Goal: Complete application form: Complete application form

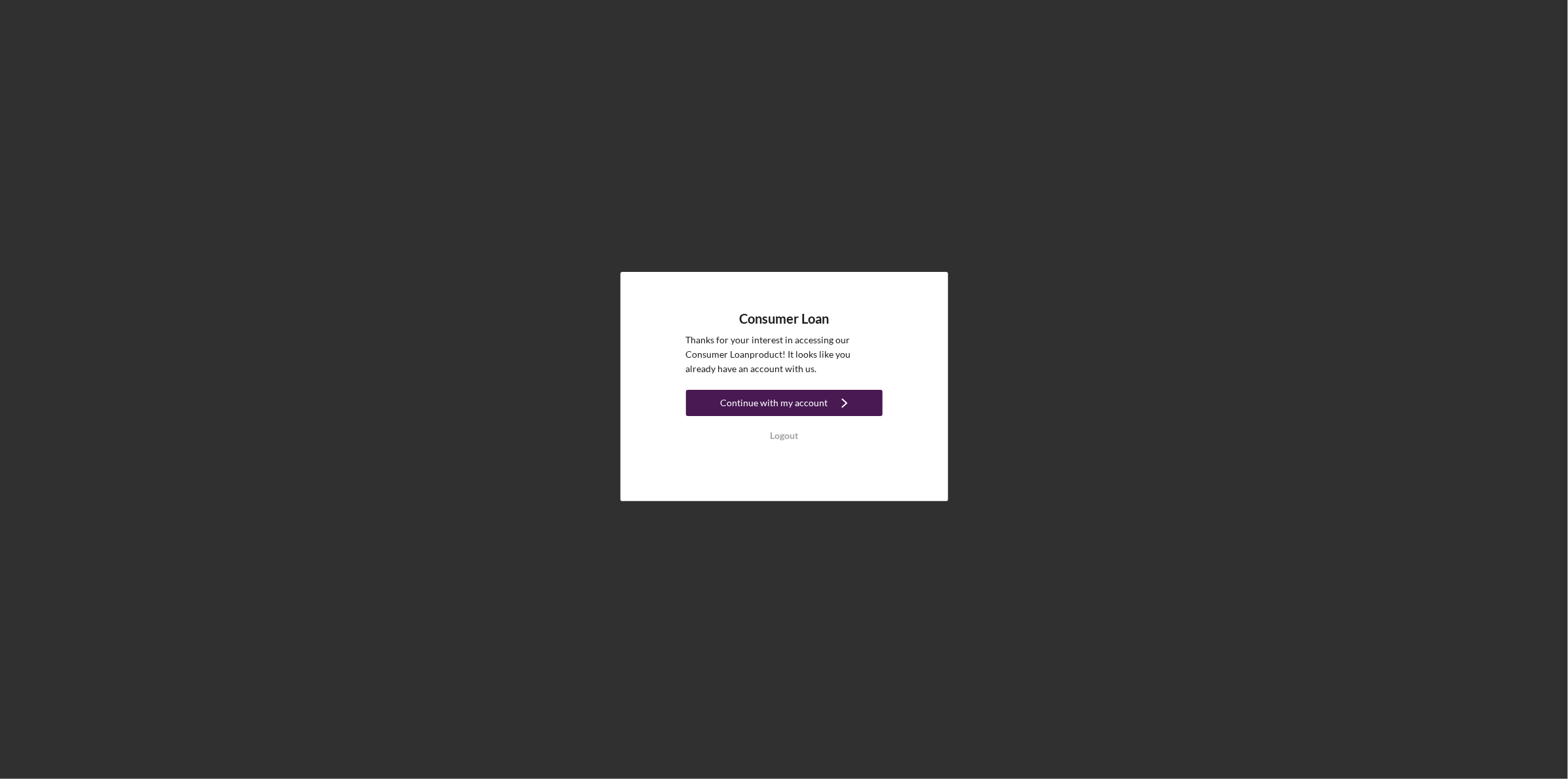
click at [778, 399] on div "Continue with my account" at bounding box center [774, 403] width 108 height 26
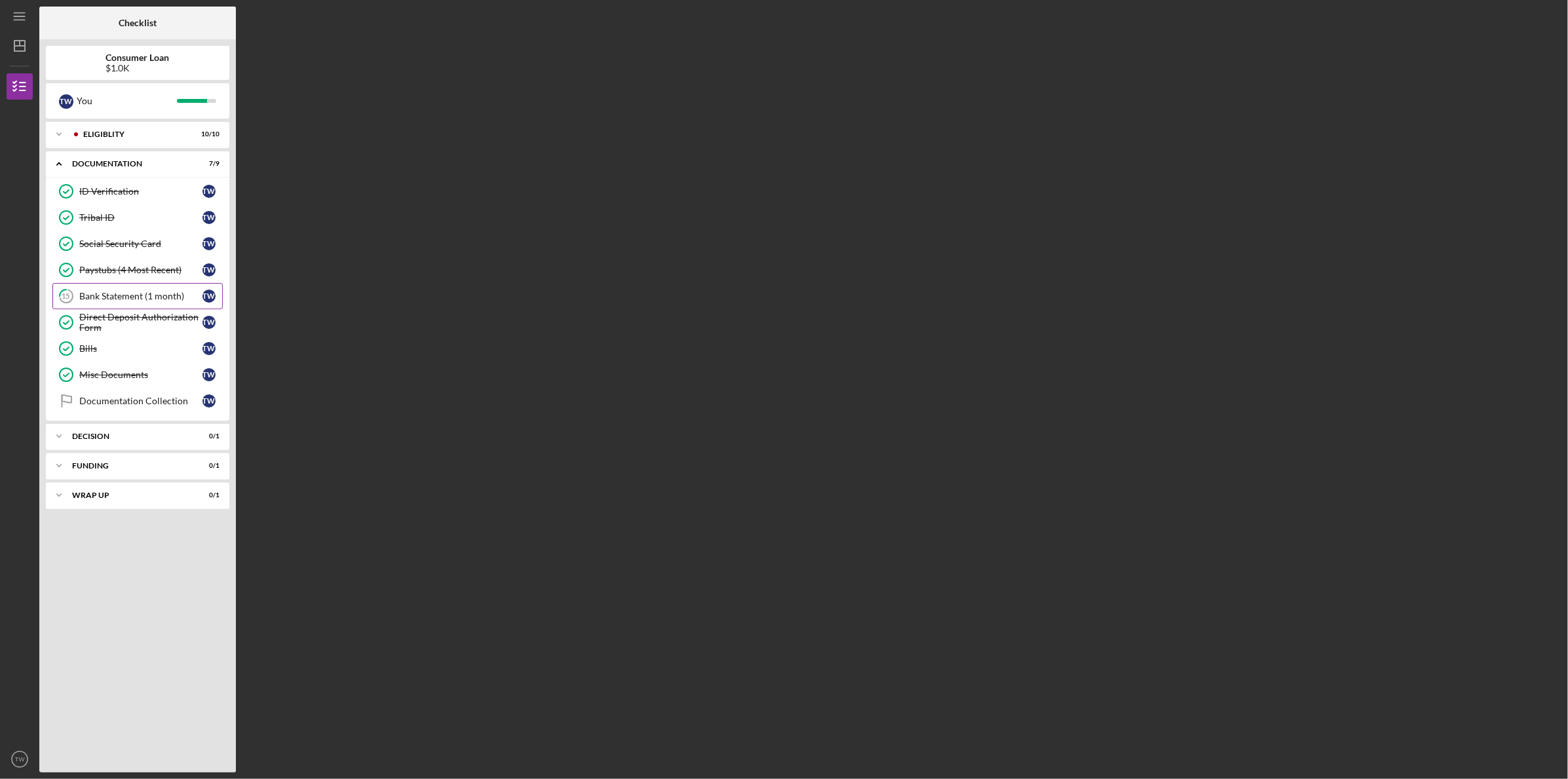
click at [132, 292] on div "Bank Statement (1 month)" at bounding box center [141, 296] width 123 height 11
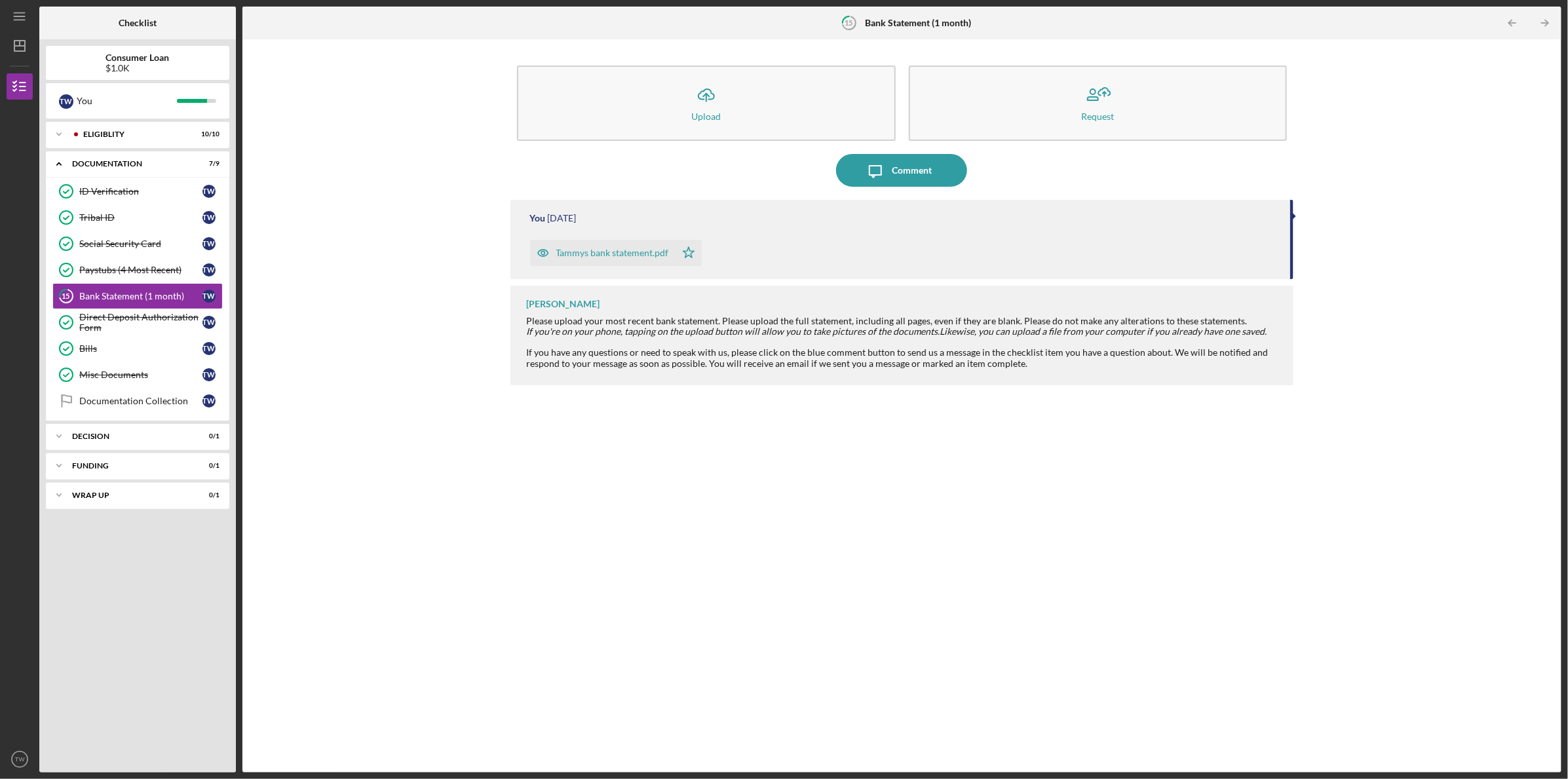
click at [634, 250] on div "Tammys bank statement.pdf" at bounding box center [612, 253] width 112 height 11
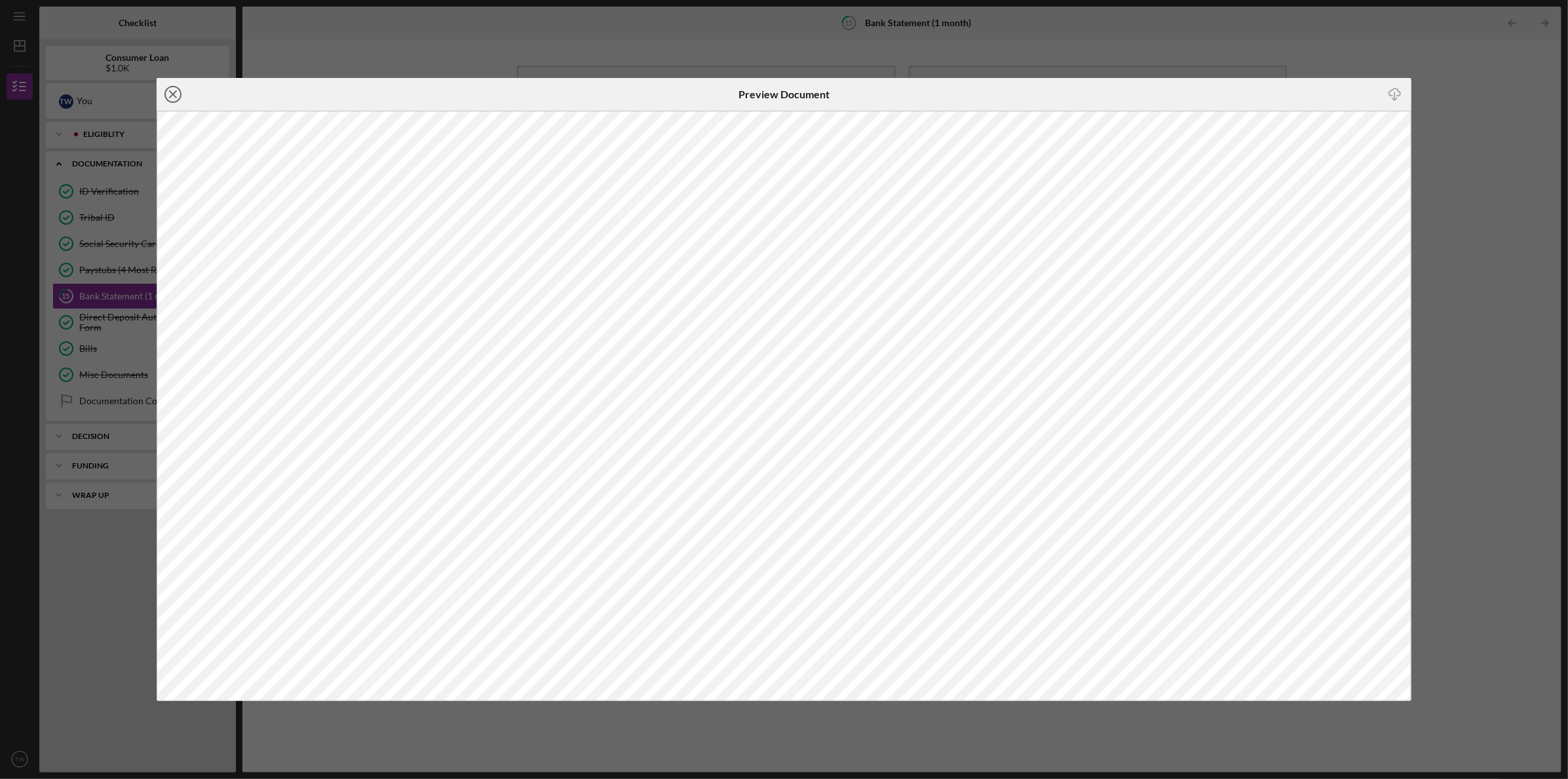
click at [173, 94] on line at bounding box center [173, 94] width 7 height 7
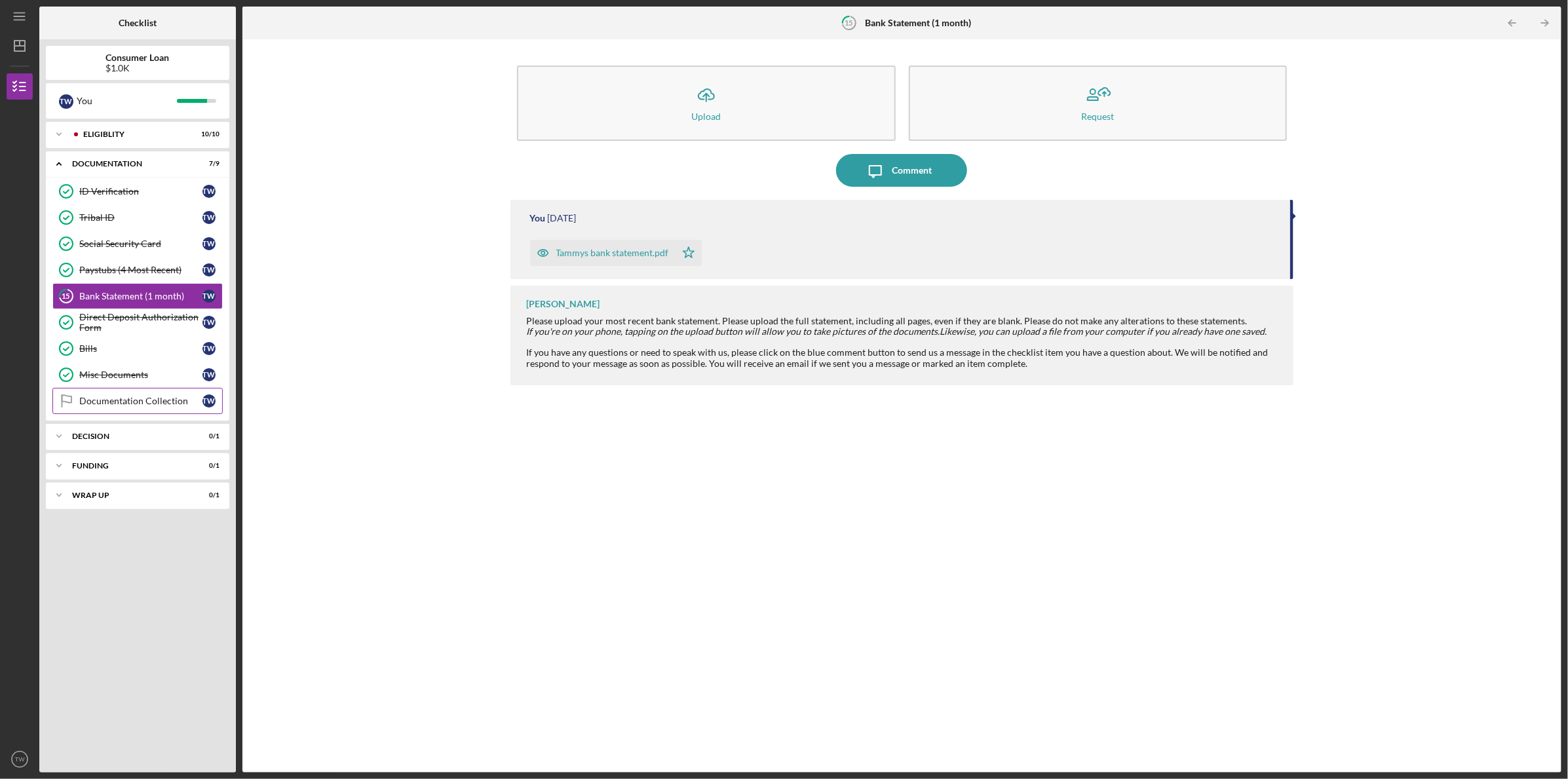
click at [131, 399] on div "Documentation Collection" at bounding box center [141, 401] width 123 height 11
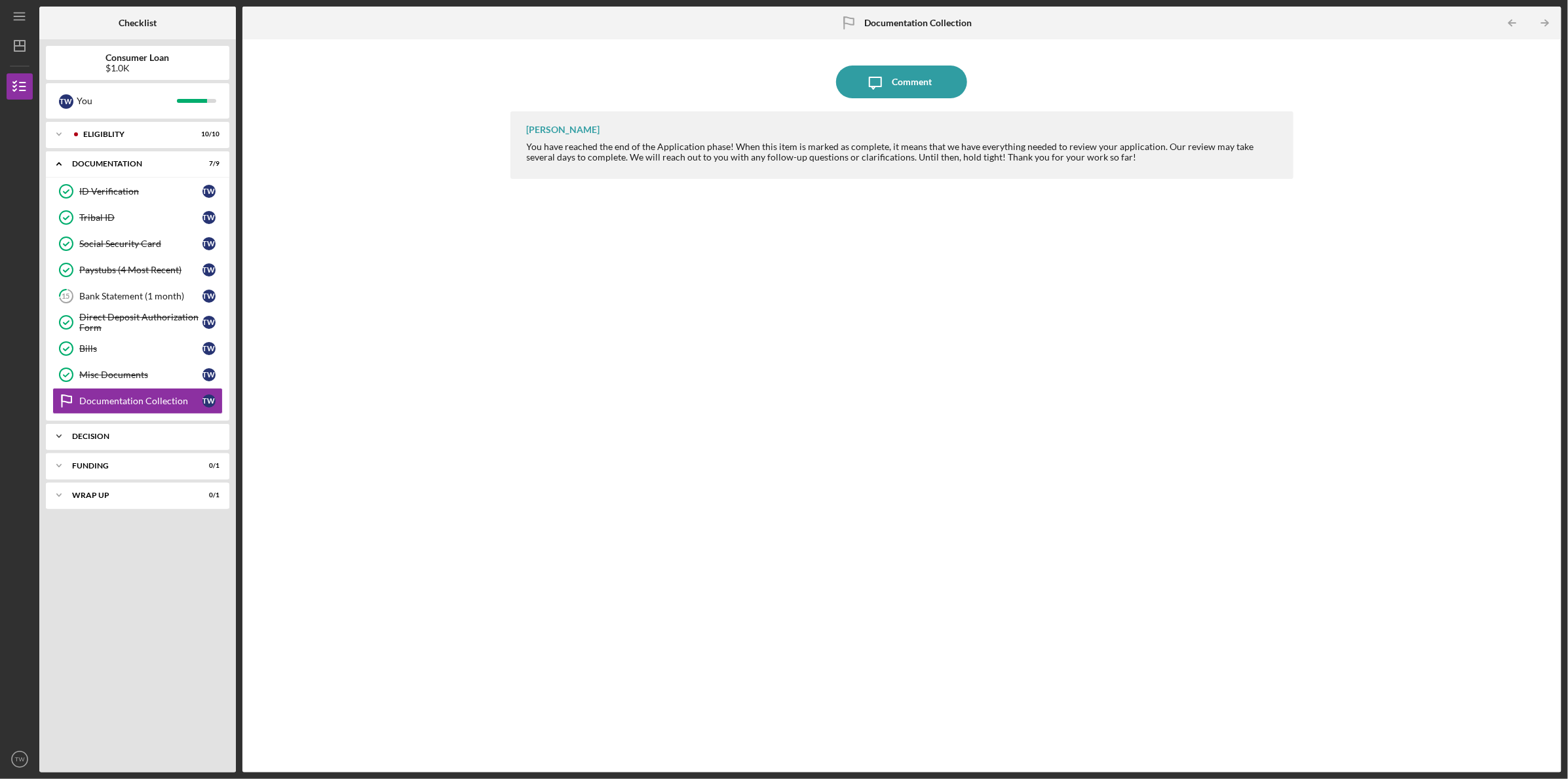
click at [141, 432] on div "Decision" at bounding box center [143, 436] width 141 height 8
click at [153, 495] on div "Funding" at bounding box center [143, 499] width 141 height 8
click at [372, 304] on div "Icon/Message Comment [PERSON_NAME] You have reached the end of the Application …" at bounding box center [901, 406] width 1306 height 720
click at [58, 436] on icon "Icon/Expander" at bounding box center [59, 436] width 26 height 26
